Goal: Transaction & Acquisition: Download file/media

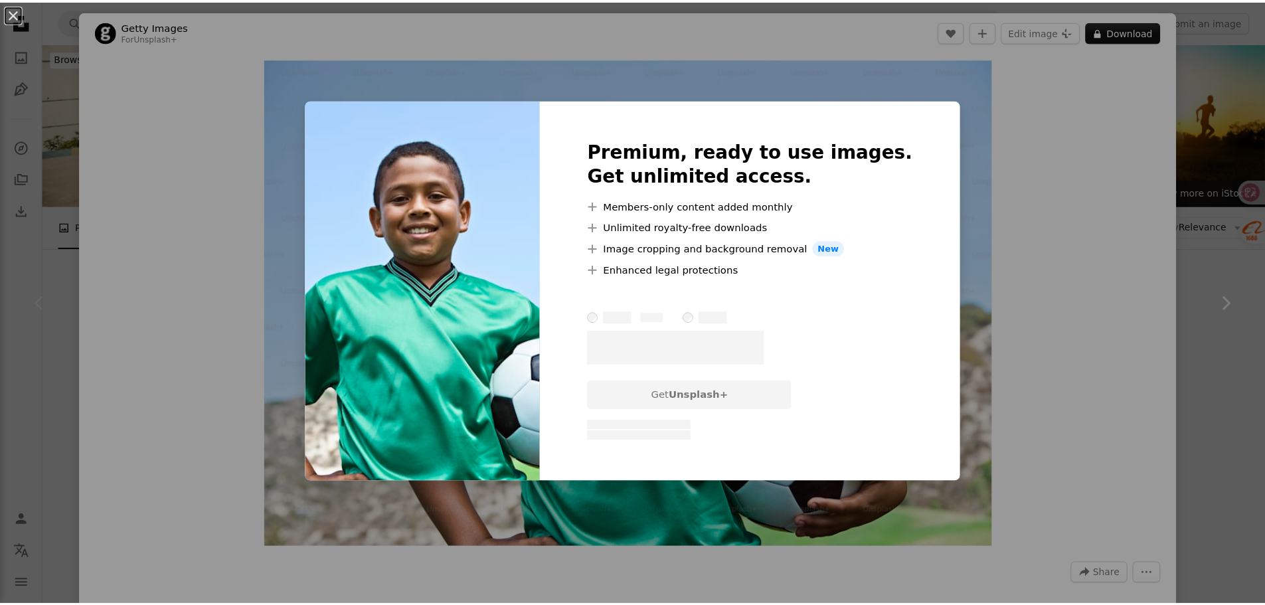
scroll to position [111, 0]
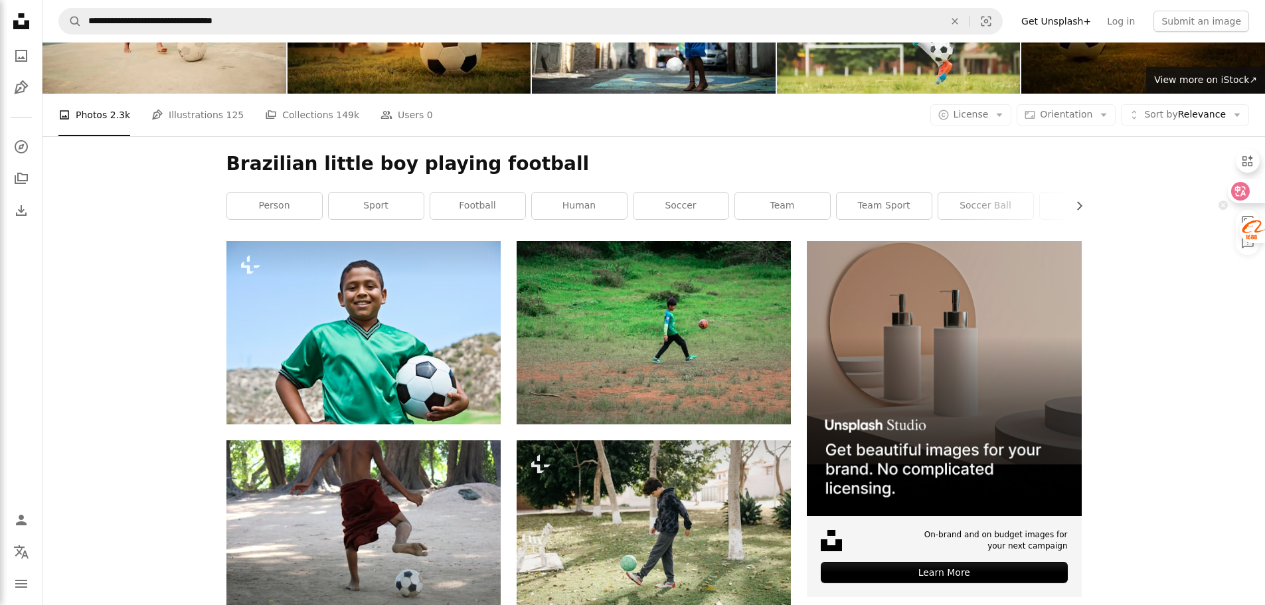
click at [1245, 194] on icon at bounding box center [1240, 191] width 19 height 19
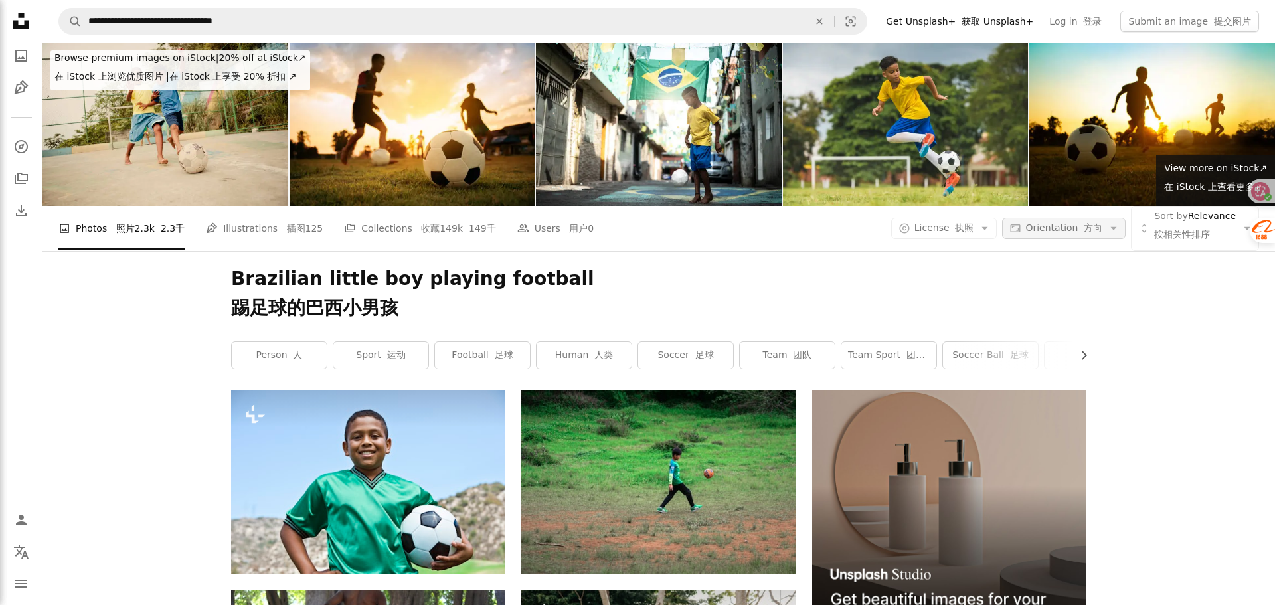
click at [1085, 223] on font "方向" at bounding box center [1092, 227] width 19 height 11
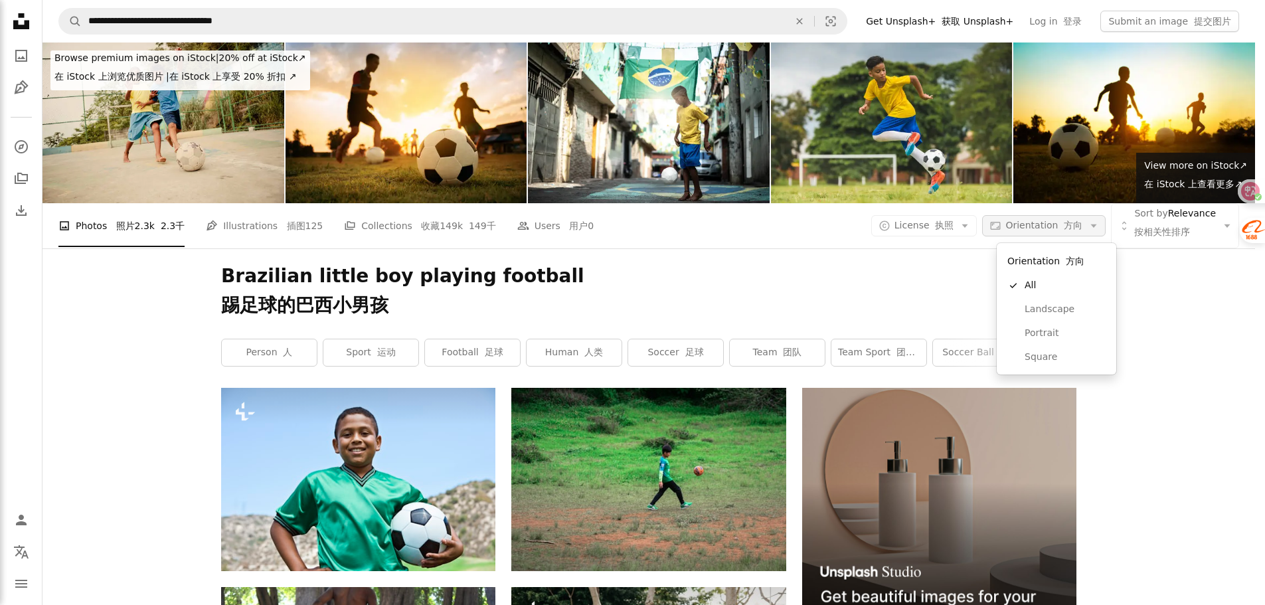
click at [1082, 223] on font "方向" at bounding box center [1072, 225] width 19 height 11
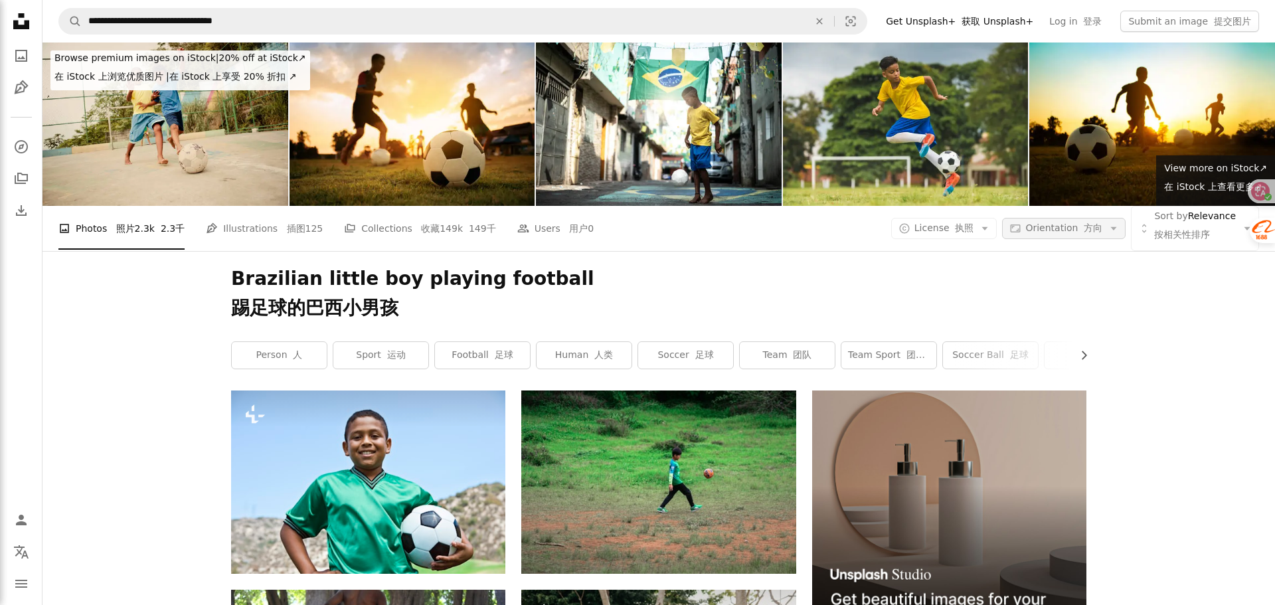
click at [1085, 223] on font "方向" at bounding box center [1092, 227] width 19 height 11
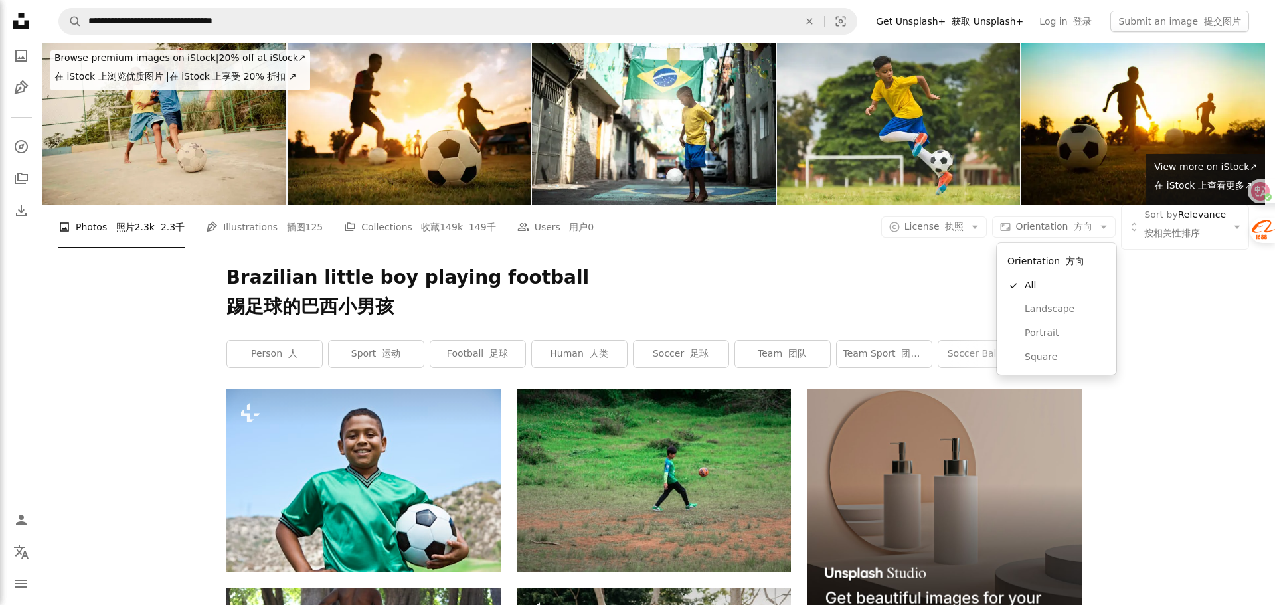
click at [989, 218] on body "**********" at bounding box center [632, 302] width 1265 height 605
click at [963, 221] on font "执照" at bounding box center [954, 226] width 19 height 11
click at [937, 327] on font at bounding box center [939, 332] width 6 height 11
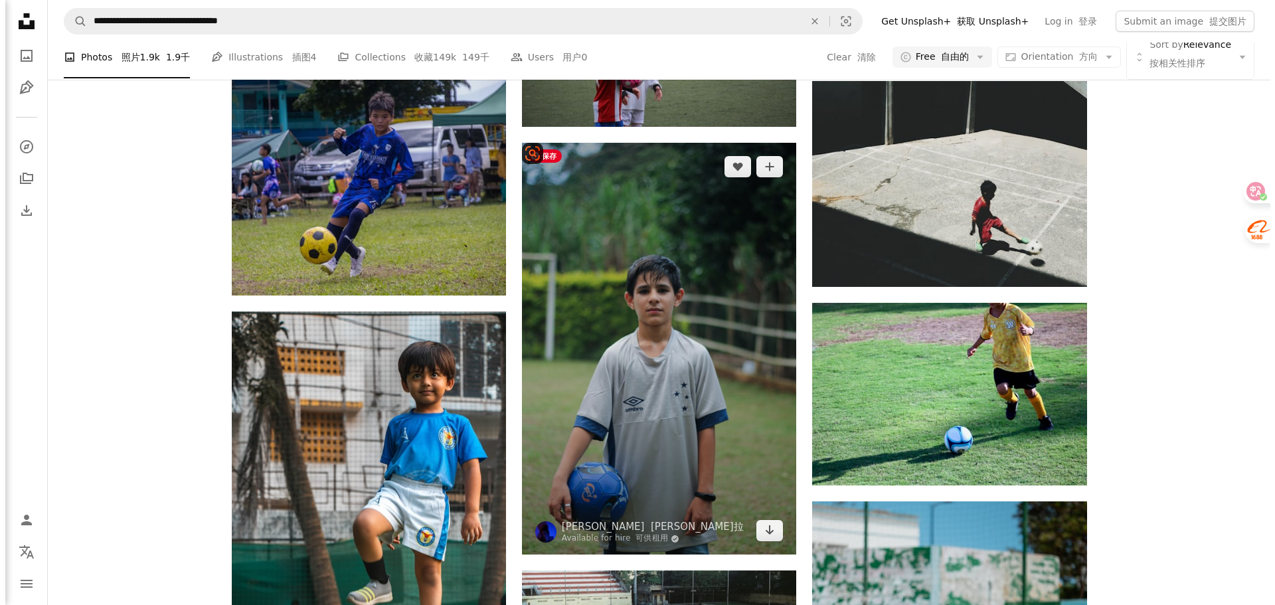
scroll to position [1107, 0]
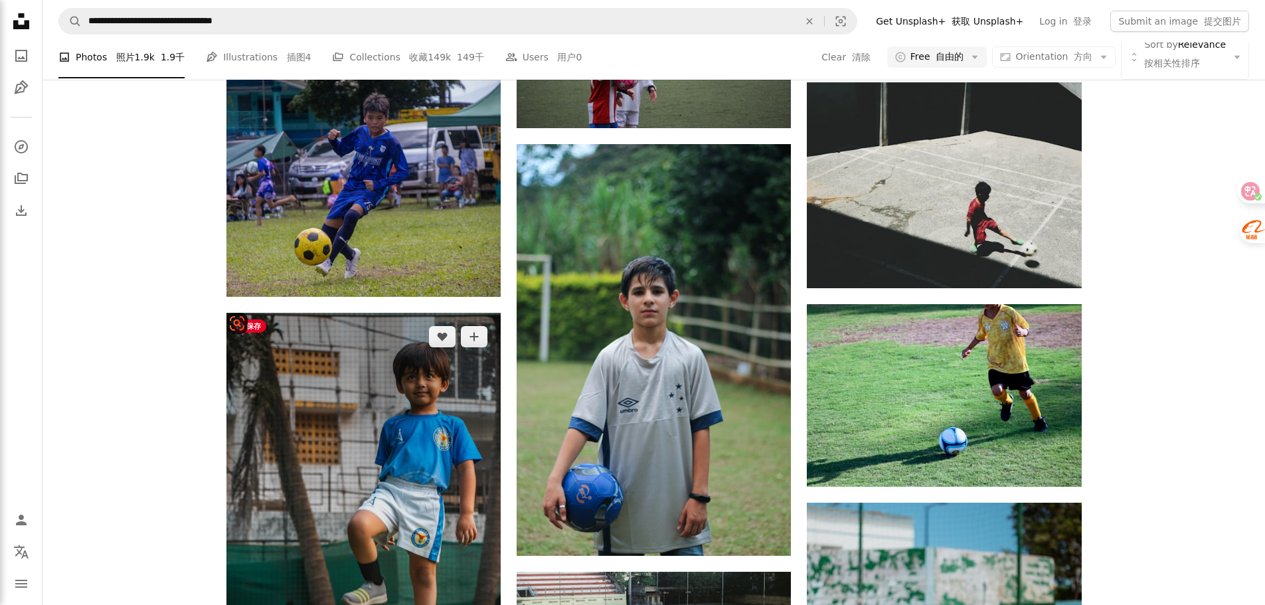
click at [419, 424] on img at bounding box center [363, 519] width 274 height 412
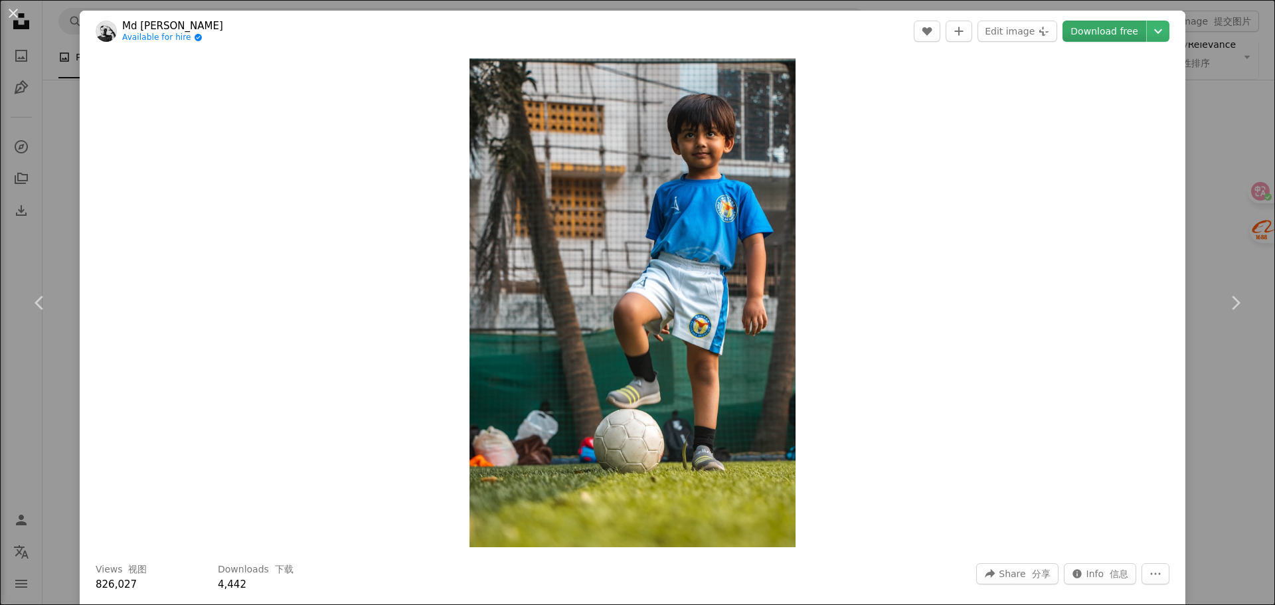
click at [1126, 37] on link "Download free" at bounding box center [1104, 31] width 84 height 21
